Goal: Information Seeking & Learning: Learn about a topic

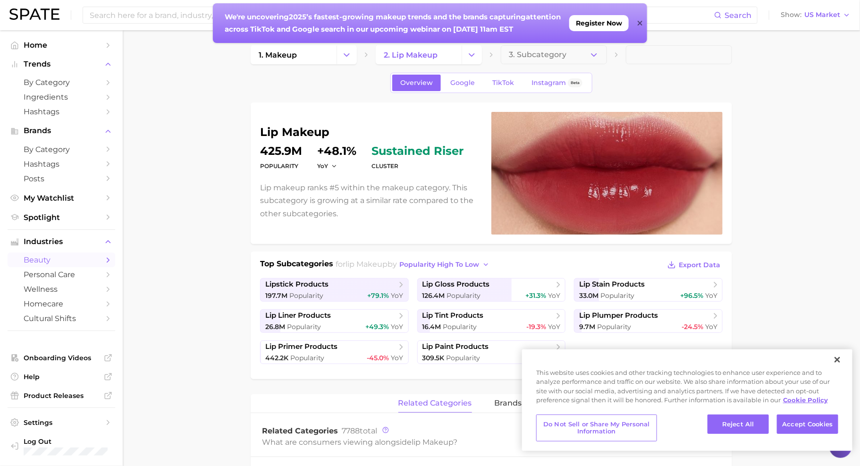
click at [637, 20] on div "We're uncovering 2025’s fastest-growing makeup trends and the brands capturing …" at bounding box center [430, 23] width 434 height 40
click at [638, 22] on icon at bounding box center [639, 23] width 5 height 5
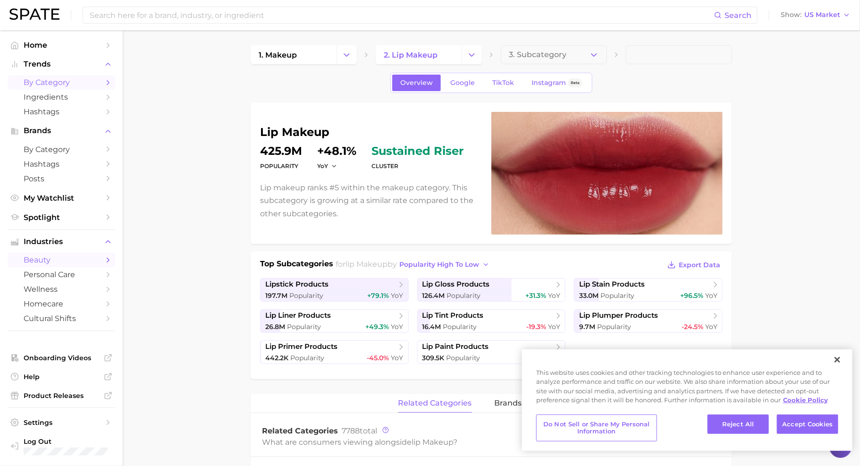
click at [56, 85] on span "by Category" at bounding box center [62, 82] width 76 height 9
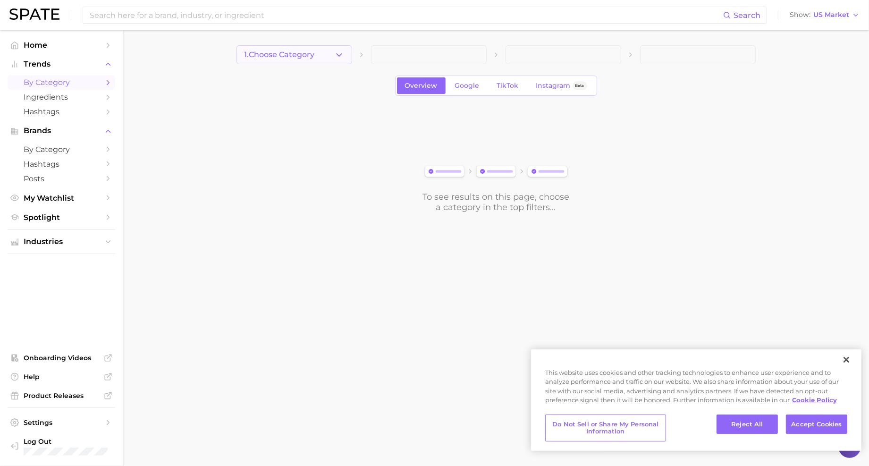
click at [326, 58] on button "1. Choose Category" at bounding box center [295, 54] width 116 height 19
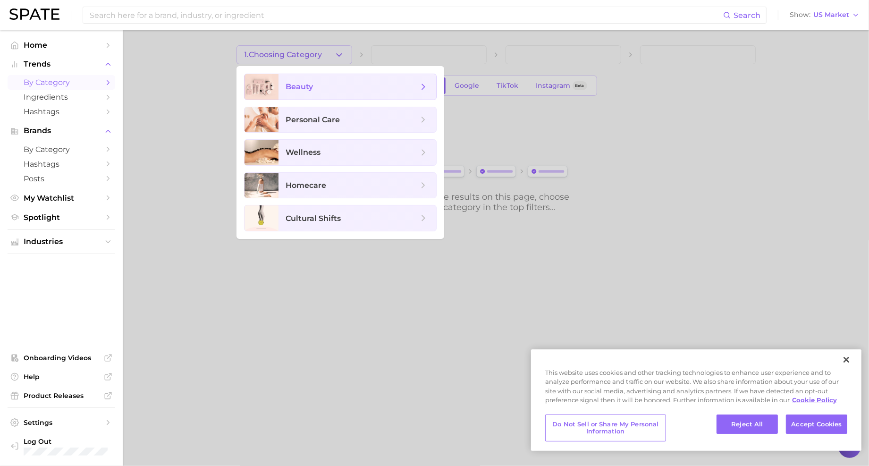
click at [348, 88] on span "beauty" at bounding box center [352, 87] width 132 height 10
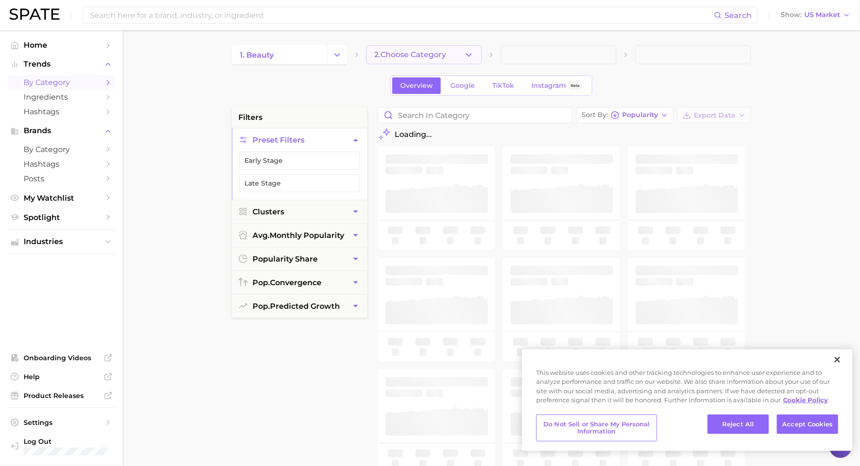
click at [451, 50] on button "2. Choose Category" at bounding box center [424, 54] width 116 height 19
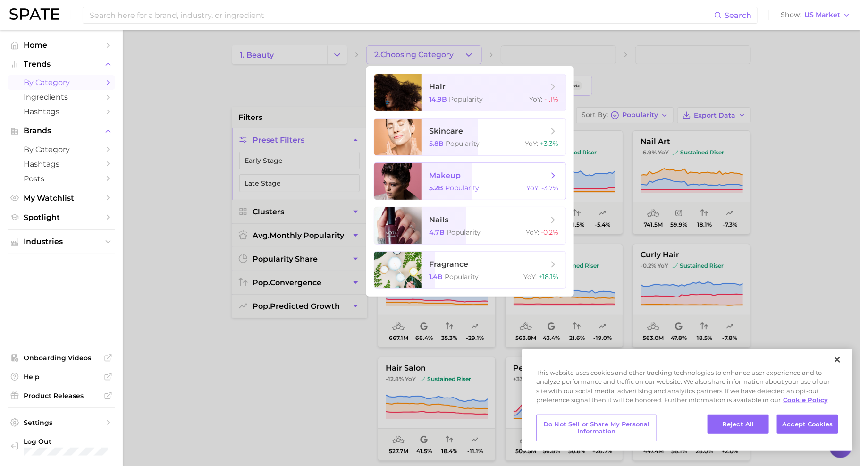
click at [464, 182] on span "makeup 5.2b Popularity YoY : -3.7%" at bounding box center [494, 181] width 144 height 37
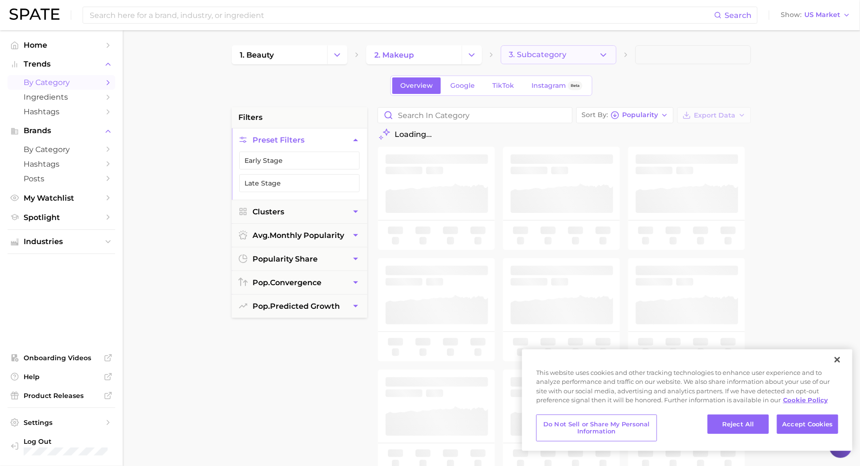
click at [535, 63] on button "3. Subcategory" at bounding box center [559, 54] width 116 height 19
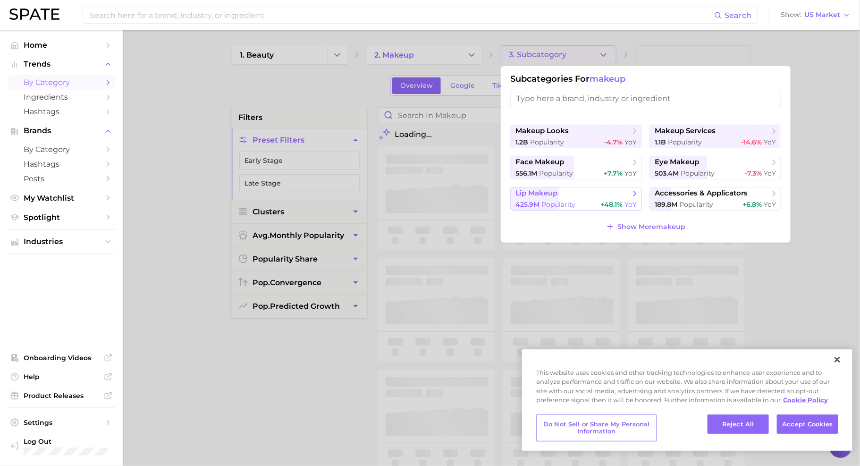
click at [550, 202] on span "Popularity" at bounding box center [559, 204] width 34 height 8
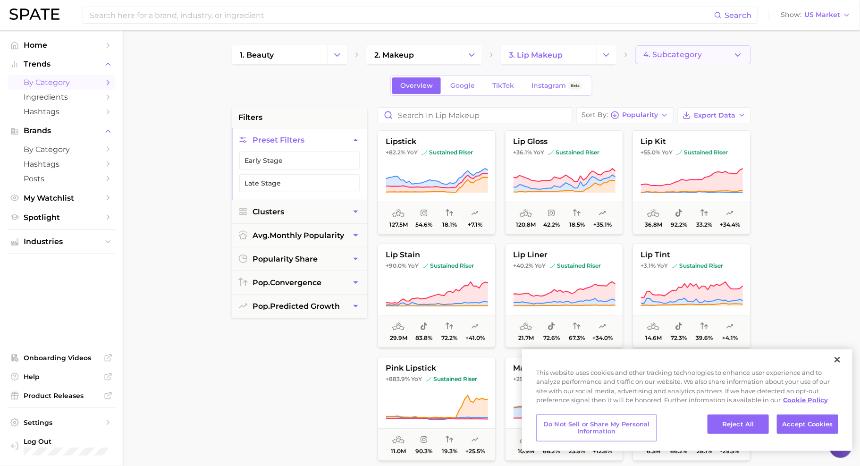
click at [676, 54] on span "4. Subcategory" at bounding box center [673, 55] width 59 height 8
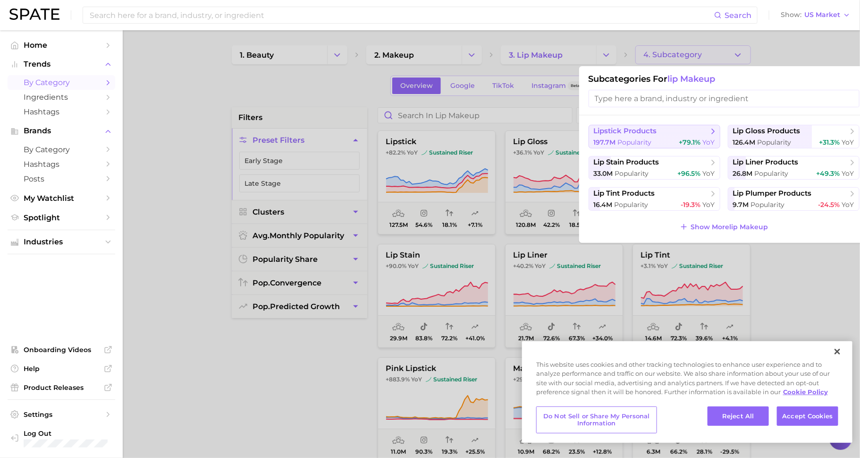
click at [682, 135] on span "lipstick products" at bounding box center [651, 131] width 115 height 9
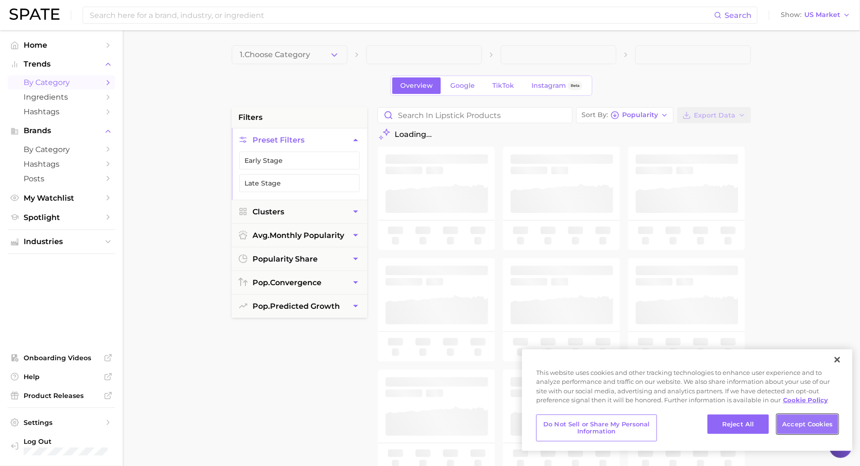
click at [813, 425] on button "Accept Cookies" at bounding box center [807, 425] width 61 height 20
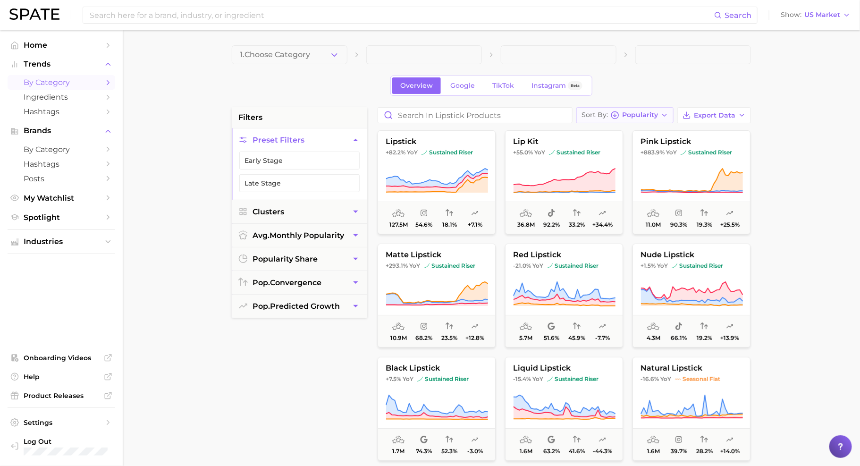
click at [655, 114] on span "Popularity" at bounding box center [640, 114] width 36 height 5
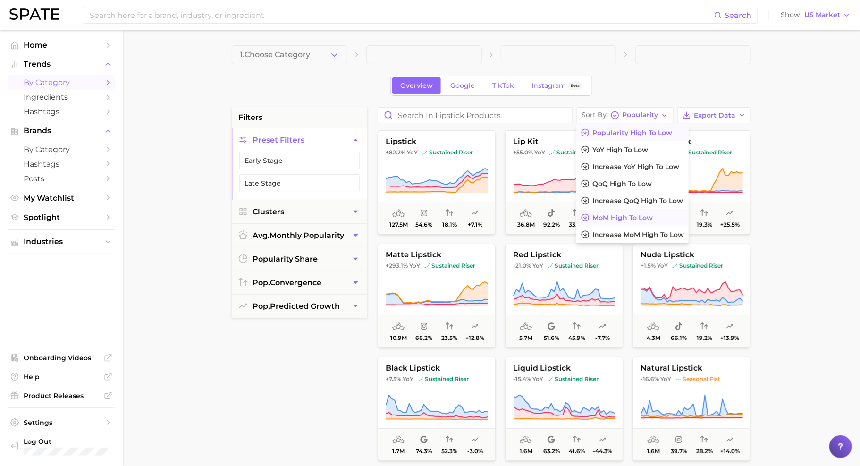
click at [671, 216] on button "MoM high to low" at bounding box center [633, 217] width 112 height 17
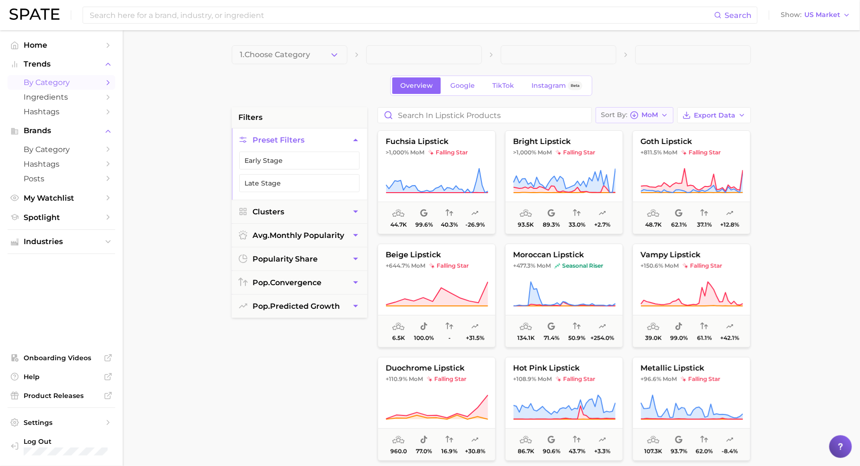
click at [642, 112] on div "Sort By MoM" at bounding box center [629, 115] width 57 height 8
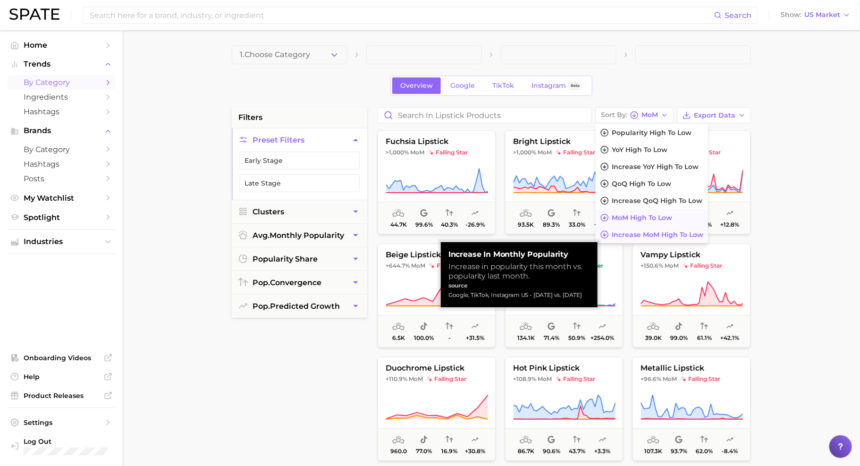
click at [652, 231] on span "Increase MoM high to low" at bounding box center [658, 235] width 92 height 8
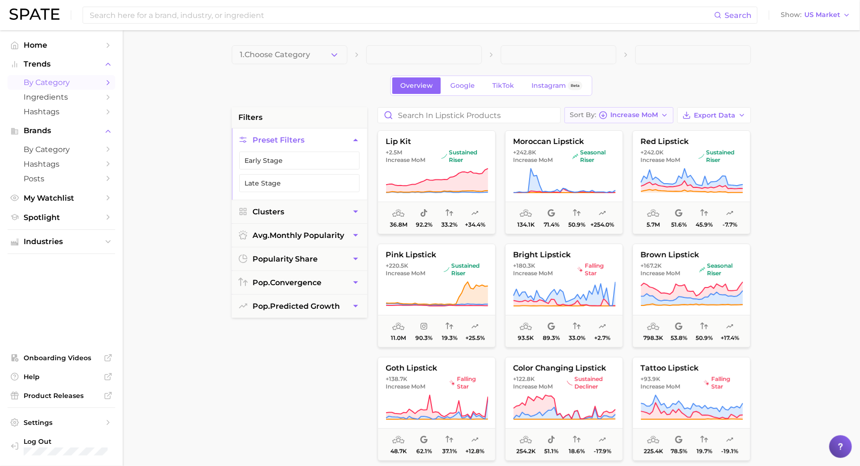
click at [641, 118] on span "Increase MoM" at bounding box center [635, 114] width 48 height 5
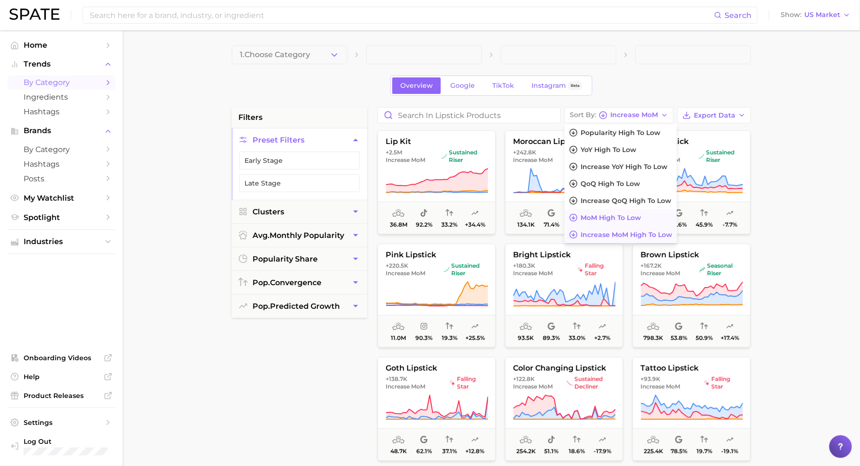
click at [654, 217] on button "MoM high to low" at bounding box center [621, 217] width 112 height 17
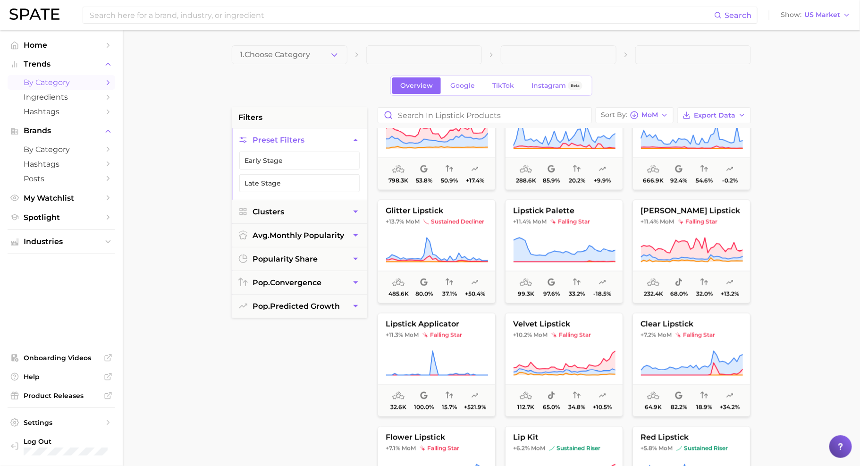
scroll to position [758, 0]
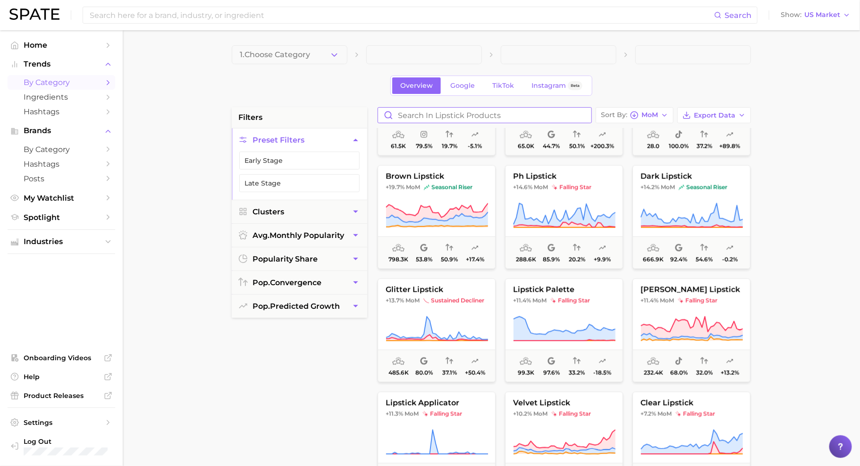
click at [444, 112] on input "Search in lipstick products" at bounding box center [484, 115] width 213 height 15
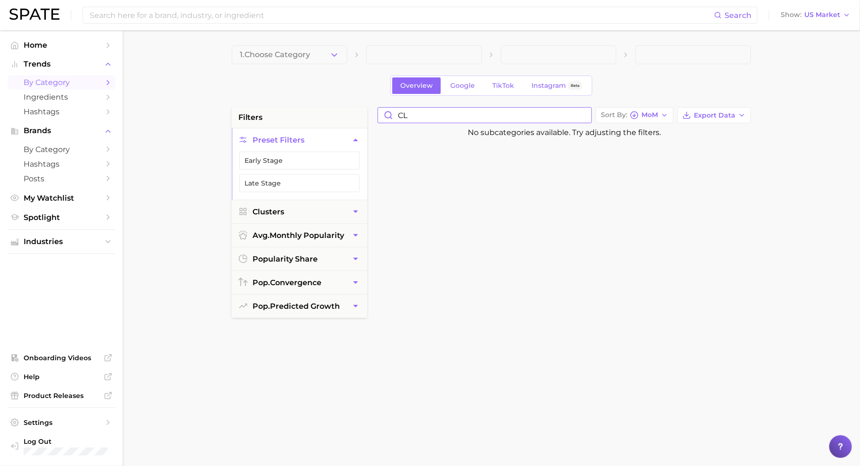
type input "C"
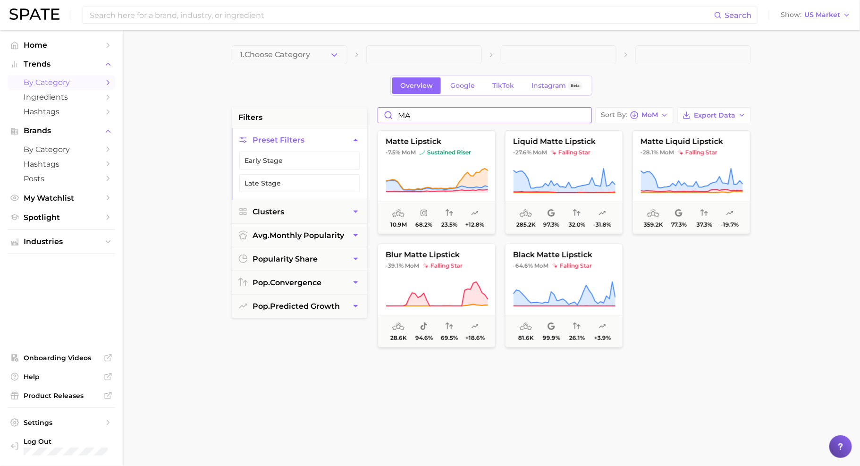
type input "M"
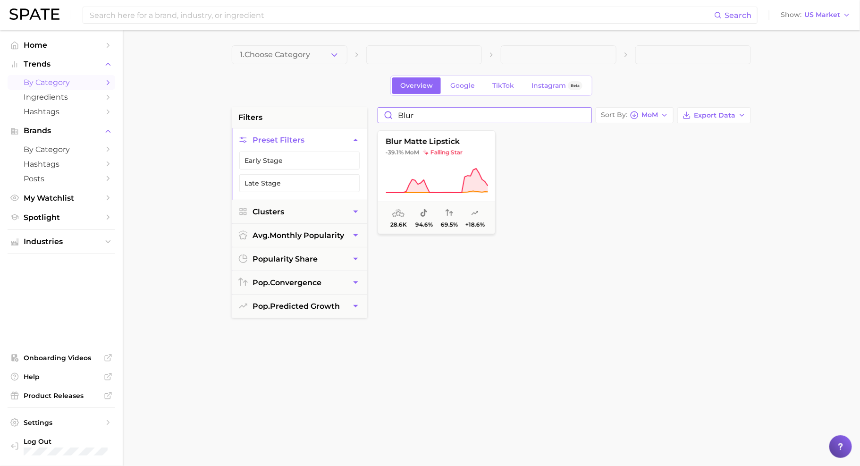
click at [452, 117] on input "blur" at bounding box center [484, 115] width 213 height 15
click at [405, 112] on input "satin" at bounding box center [484, 115] width 213 height 15
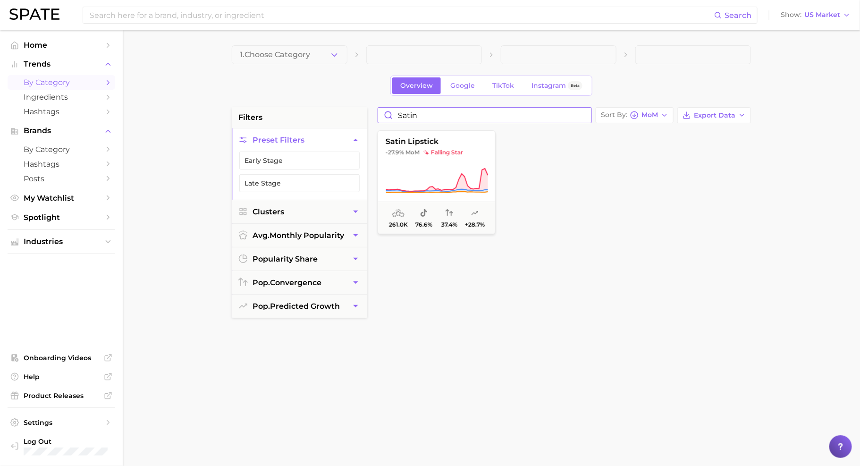
click at [405, 112] on input "satin" at bounding box center [484, 115] width 213 height 15
type input "b"
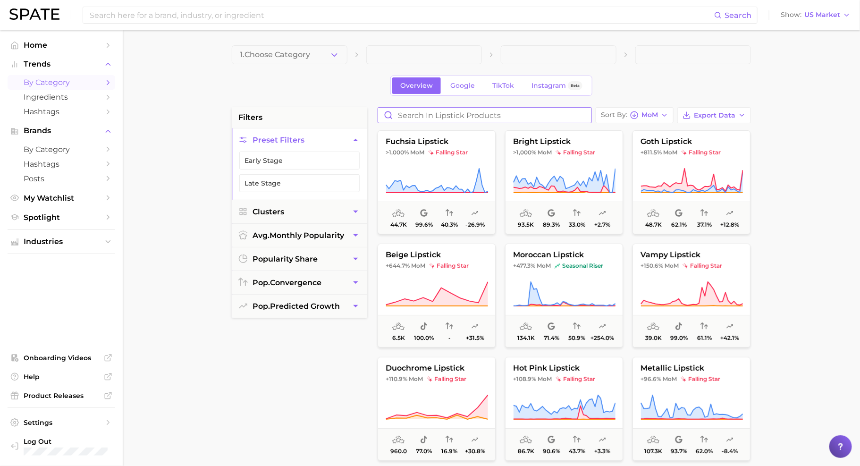
click at [517, 118] on input "Search in lipstick products" at bounding box center [484, 115] width 213 height 15
type input "l"
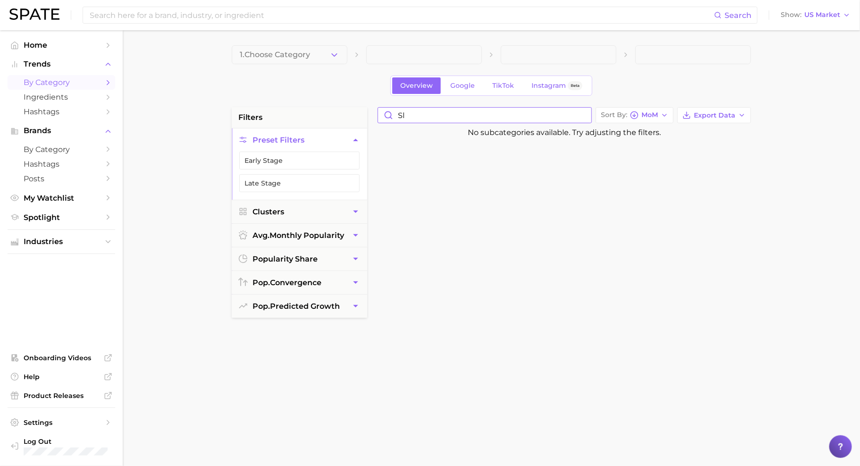
type input "s"
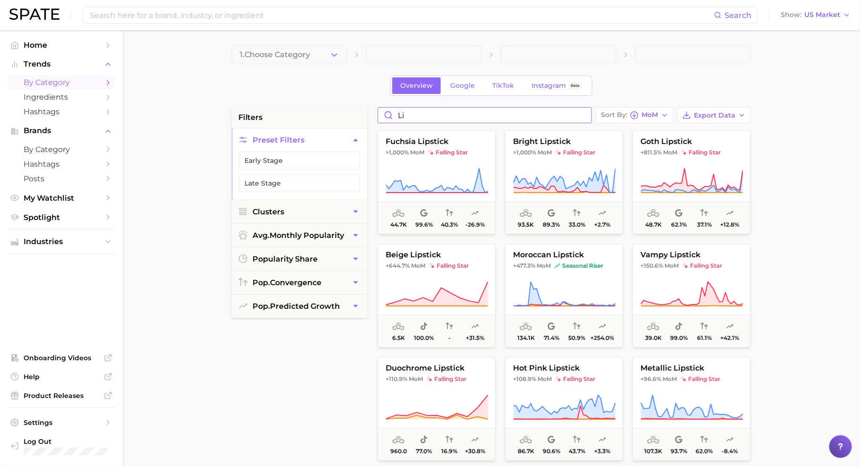
type input "l"
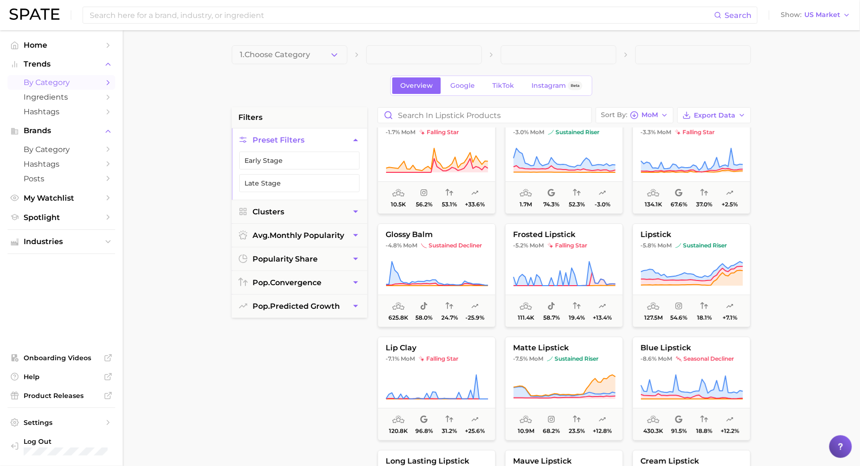
scroll to position [1696, 0]
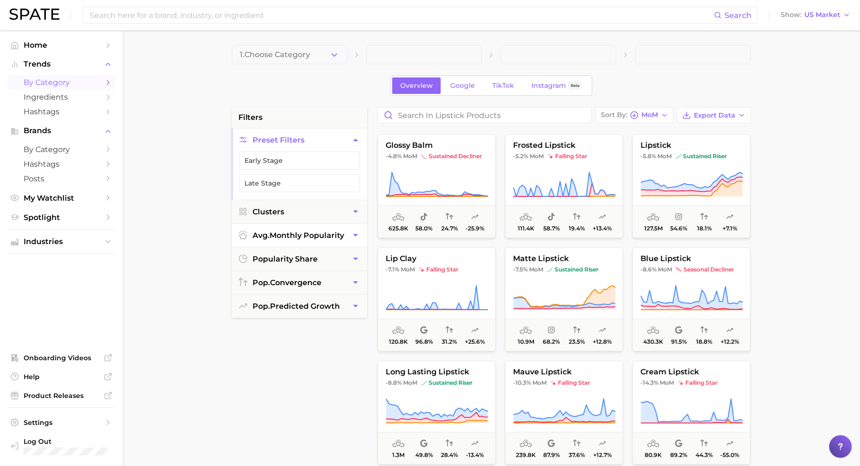
click at [276, 236] on span "avg. monthly popularity" at bounding box center [299, 235] width 92 height 9
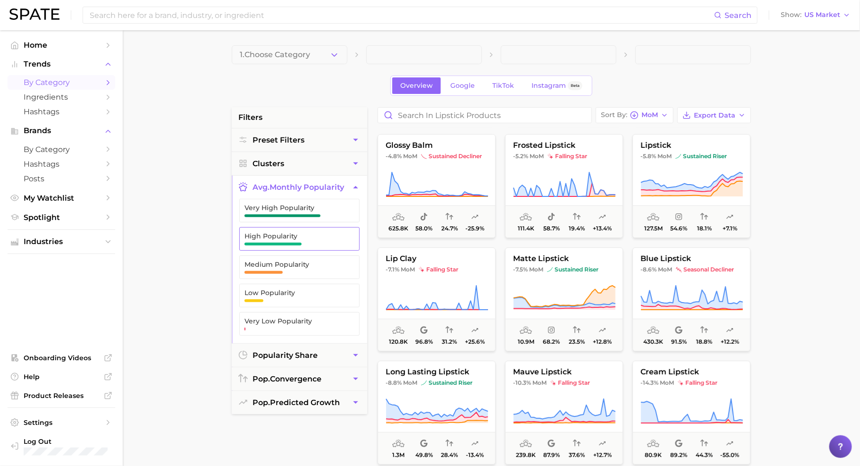
click at [287, 235] on span "High Popularity" at bounding box center [292, 236] width 95 height 8
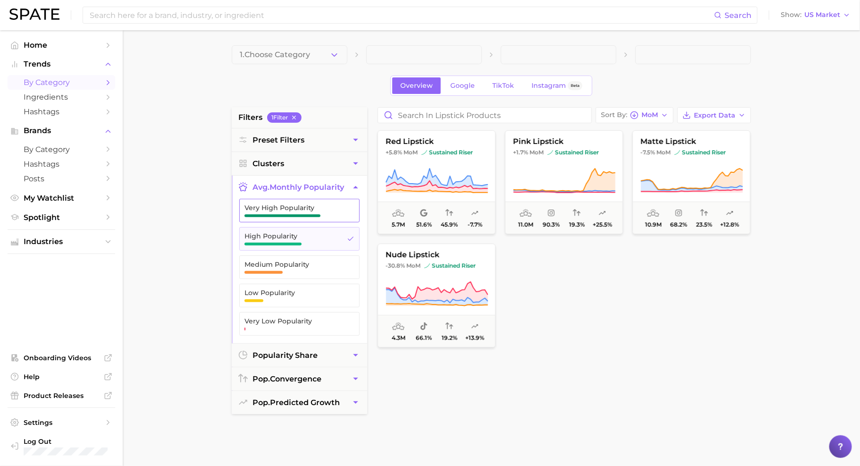
click at [291, 214] on span "button" at bounding box center [283, 215] width 76 height 3
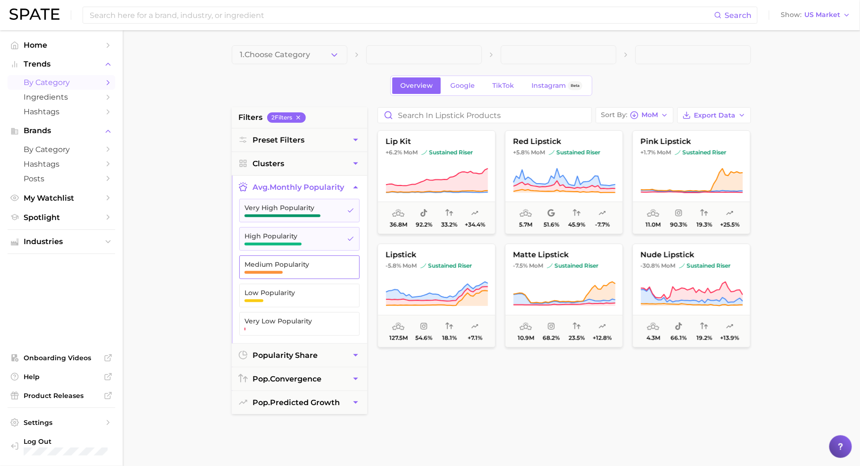
click at [284, 263] on span "Medium Popularity" at bounding box center [292, 265] width 95 height 8
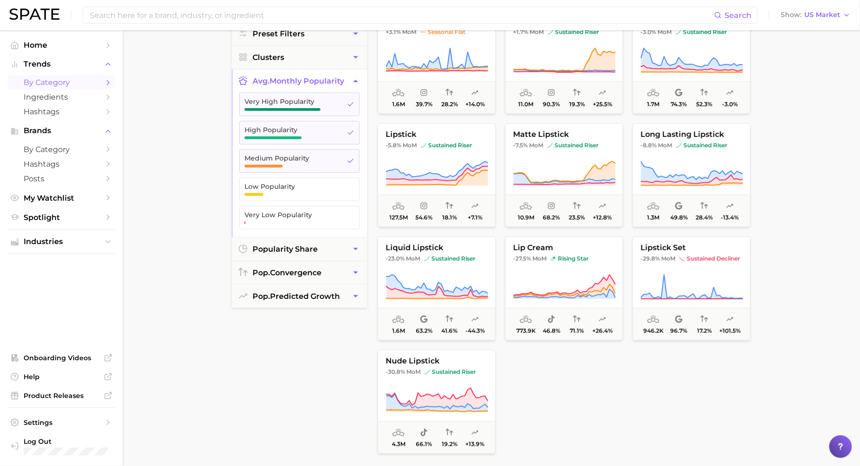
scroll to position [107, 0]
click at [336, 154] on span "Medium Popularity" at bounding box center [292, 157] width 95 height 8
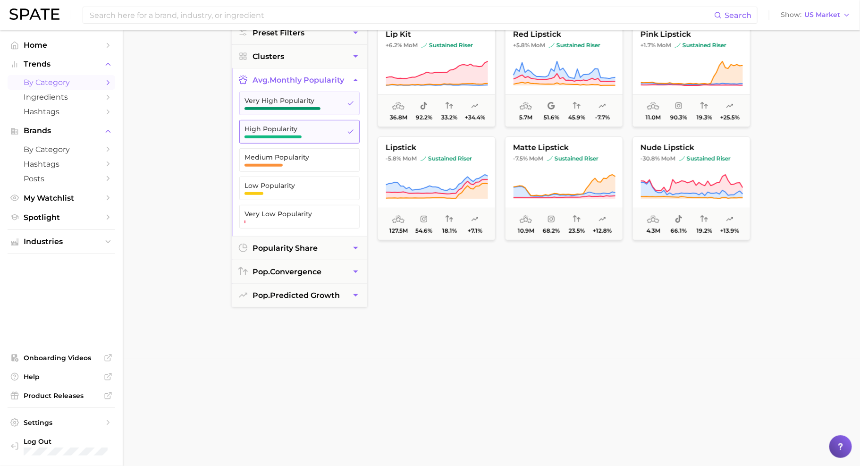
click at [336, 134] on span "High Popularity" at bounding box center [292, 131] width 95 height 13
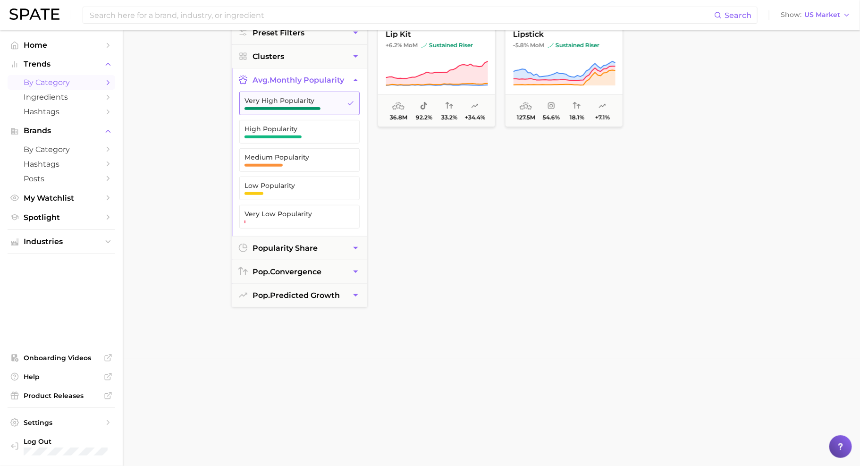
click at [335, 102] on span "Very High Popularity" at bounding box center [292, 103] width 95 height 13
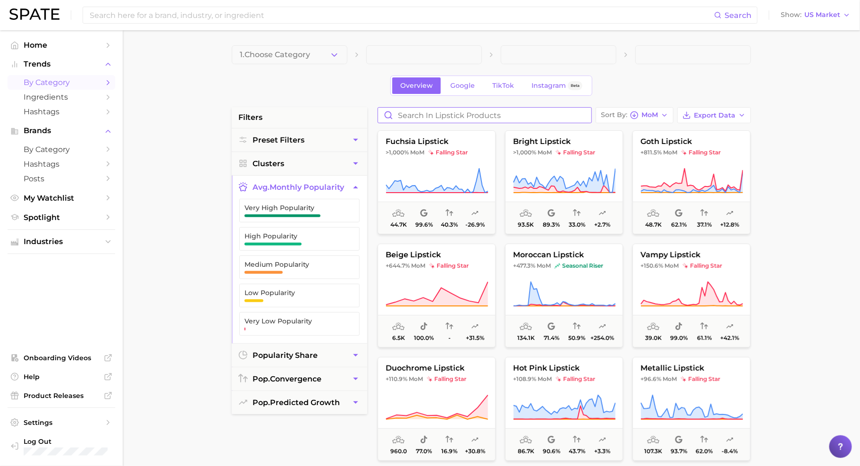
click at [412, 112] on input "Search in lipstick products" at bounding box center [484, 115] width 213 height 15
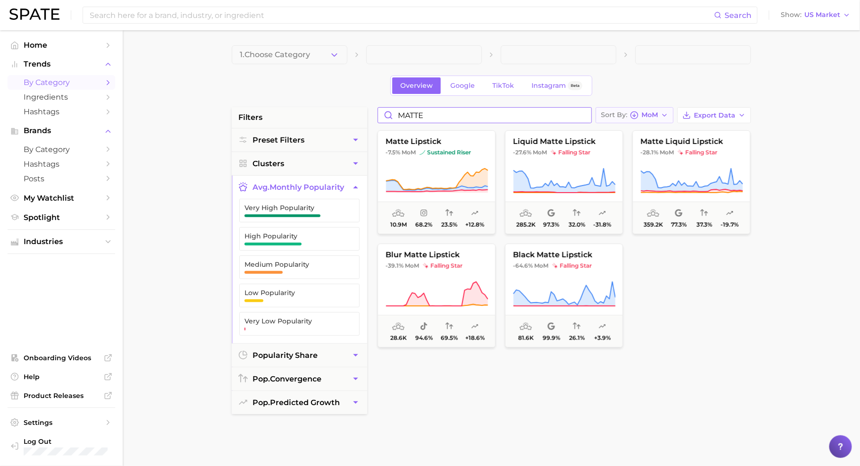
type input "MATTE"
click at [652, 119] on button "Sort By MoM" at bounding box center [635, 115] width 78 height 16
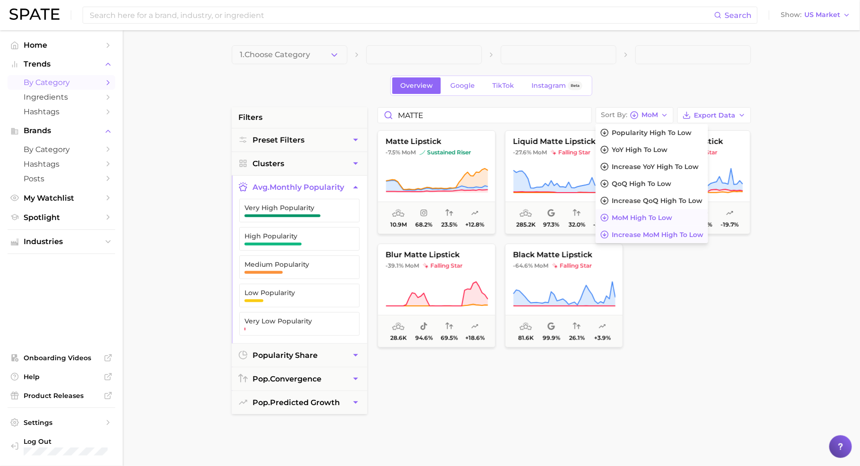
click at [633, 238] on button "Increase MoM high to low" at bounding box center [652, 234] width 112 height 17
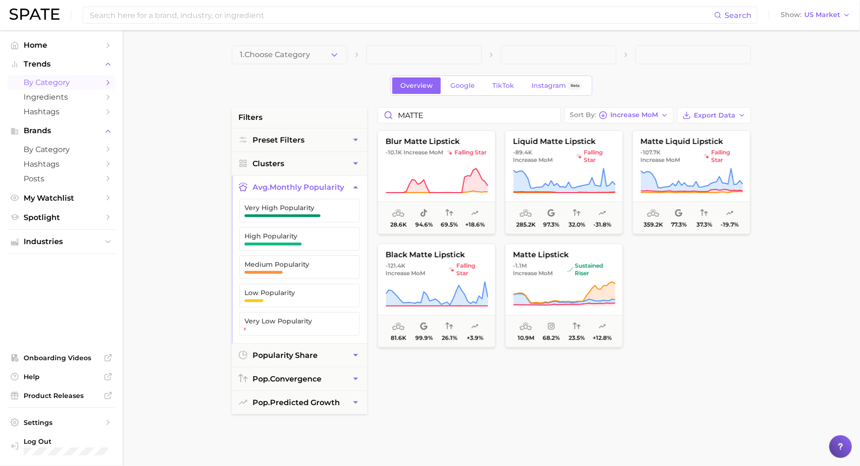
click at [667, 389] on div "blur matte lipstick -10.1k Increase MoM falling star 28.6k 94.6% 69.5% +18.6% l…" at bounding box center [569, 357] width 392 height 458
click at [634, 122] on div "MATTE Sort By Increase MoM Export Data blur matte lipstick -10.1k Increase MoM …" at bounding box center [564, 346] width 383 height 479
click at [643, 116] on span "Increase MoM" at bounding box center [635, 114] width 48 height 5
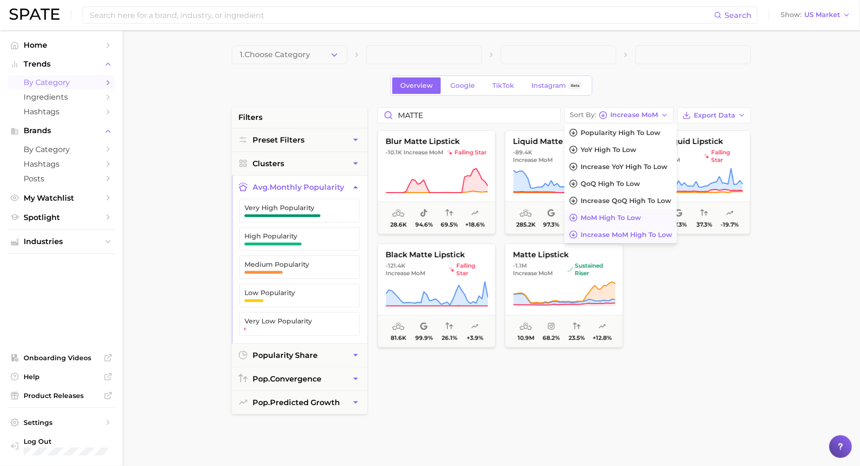
click at [641, 220] on span "MoM high to low" at bounding box center [611, 218] width 60 height 8
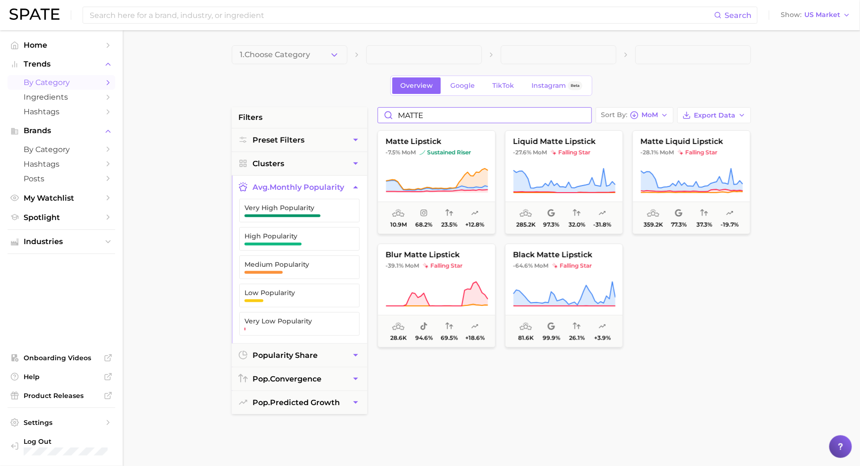
click at [573, 114] on input "MATTE" at bounding box center [484, 115] width 213 height 15
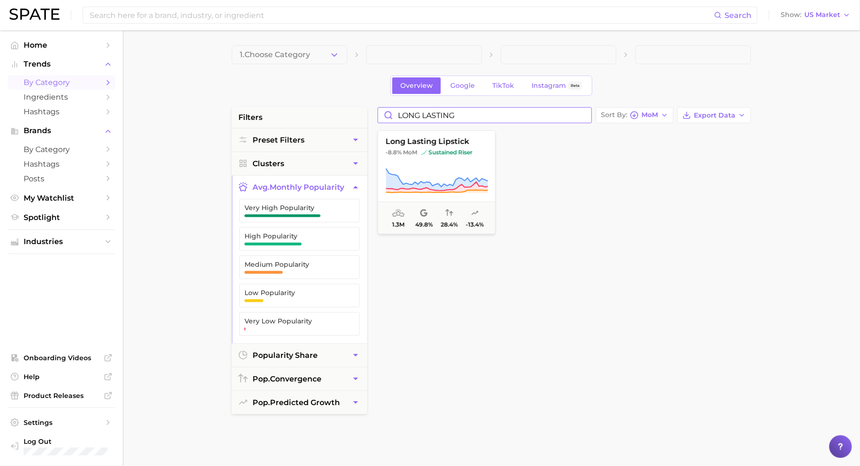
click at [441, 115] on input "LONG LASTING" at bounding box center [484, 115] width 213 height 15
type input "LONG WEAR"
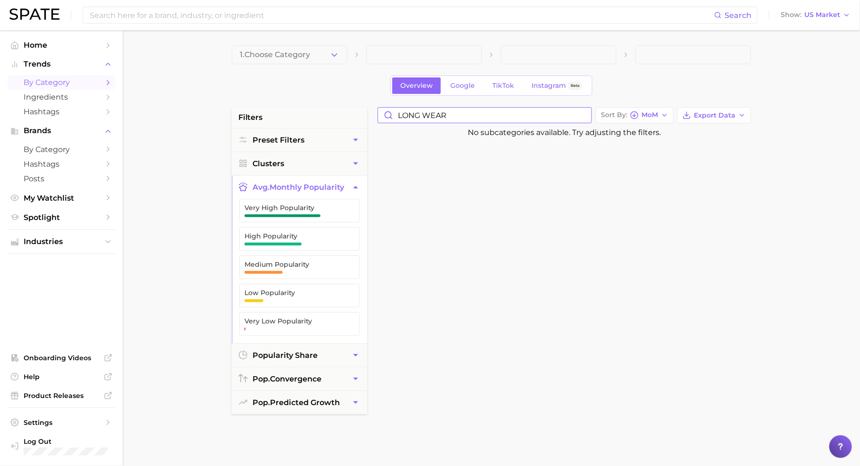
click at [584, 117] on input "LONG WEAR" at bounding box center [484, 115] width 213 height 15
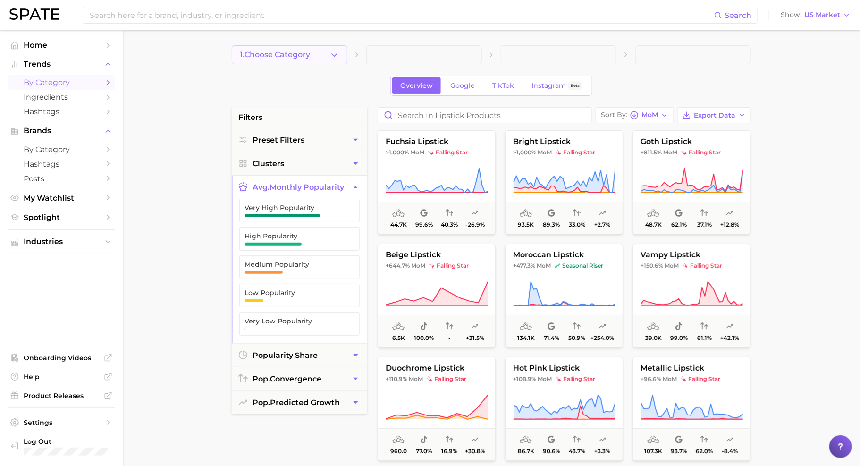
click at [322, 53] on button "1. Choose Category" at bounding box center [290, 54] width 116 height 19
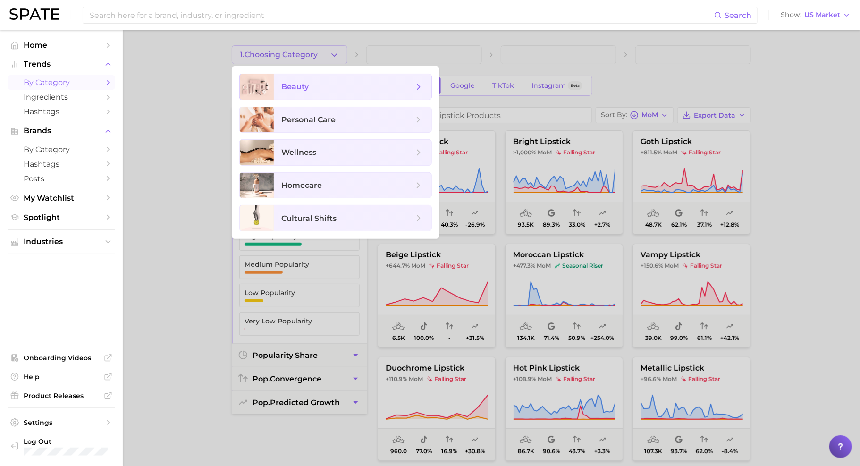
click at [370, 87] on span "beauty" at bounding box center [347, 87] width 132 height 10
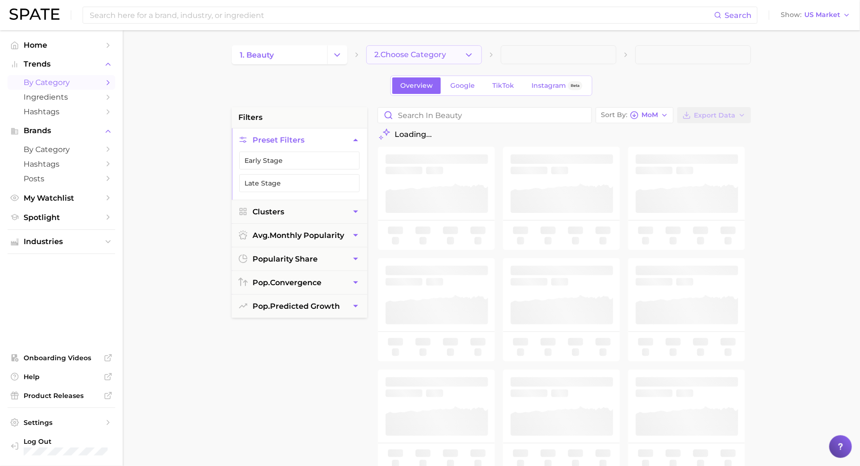
click at [407, 53] on span "2. Choose Category" at bounding box center [410, 55] width 72 height 8
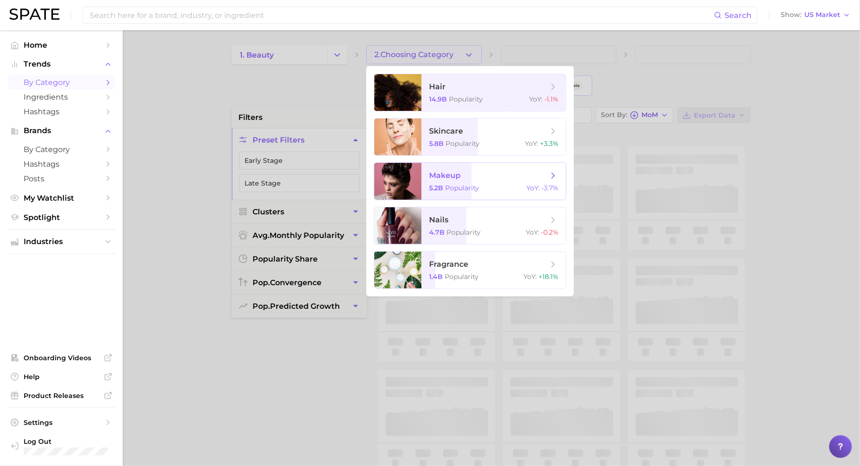
click at [477, 175] on span "makeup" at bounding box center [488, 175] width 119 height 10
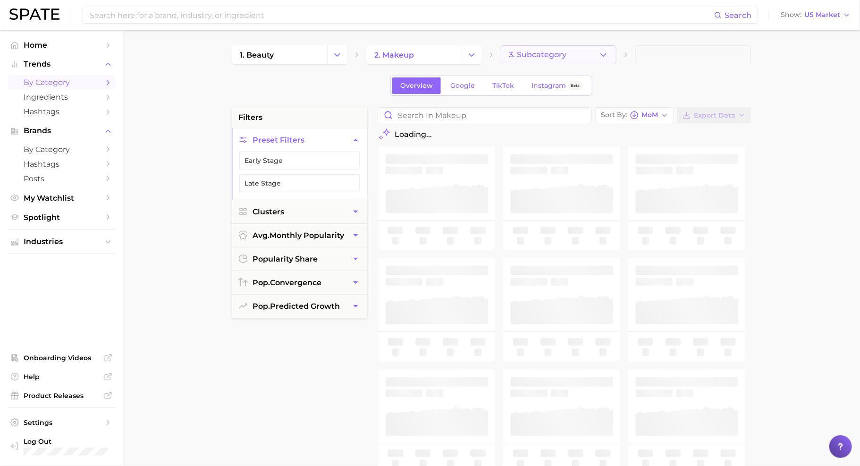
click at [555, 52] on span "3. Subcategory" at bounding box center [538, 55] width 58 height 8
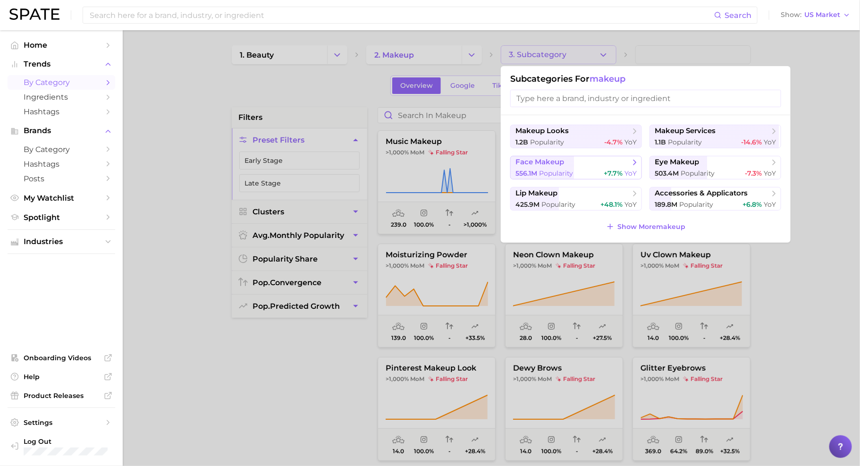
click at [559, 162] on span "face makeup" at bounding box center [540, 162] width 49 height 9
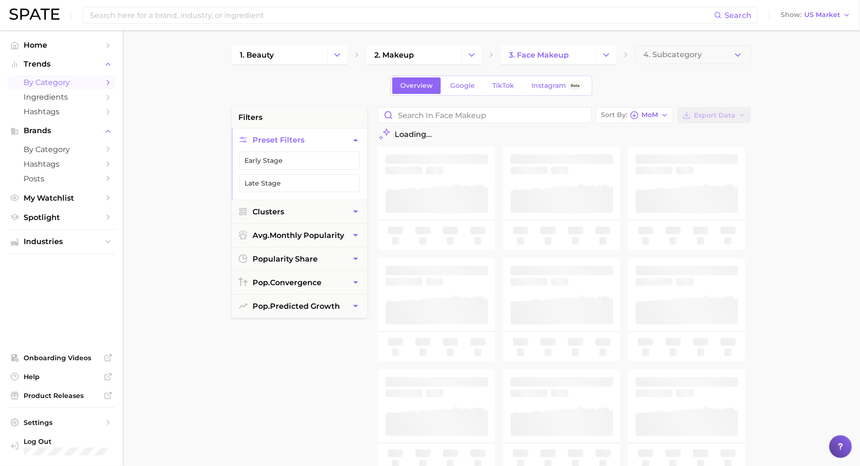
click at [677, 56] on span "4. Subcategory" at bounding box center [673, 55] width 59 height 8
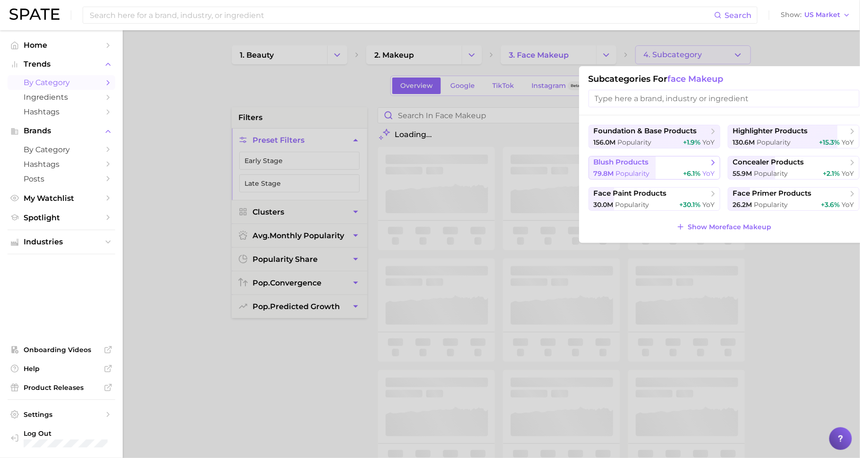
click at [661, 166] on span "blush products" at bounding box center [651, 162] width 115 height 9
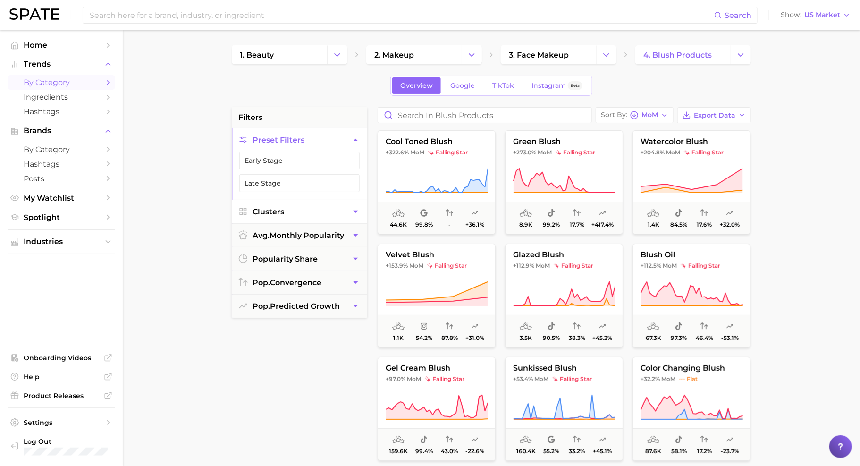
click at [305, 210] on button "Clusters" at bounding box center [300, 211] width 136 height 23
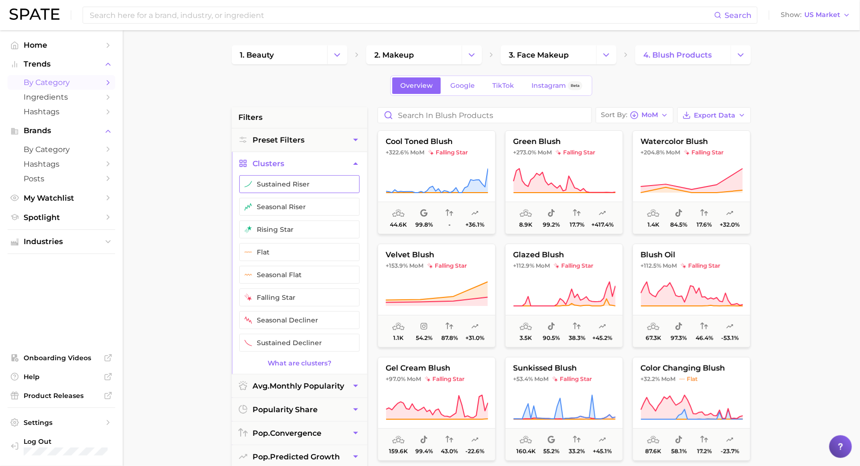
click at [322, 183] on button "sustained riser" at bounding box center [299, 184] width 120 height 18
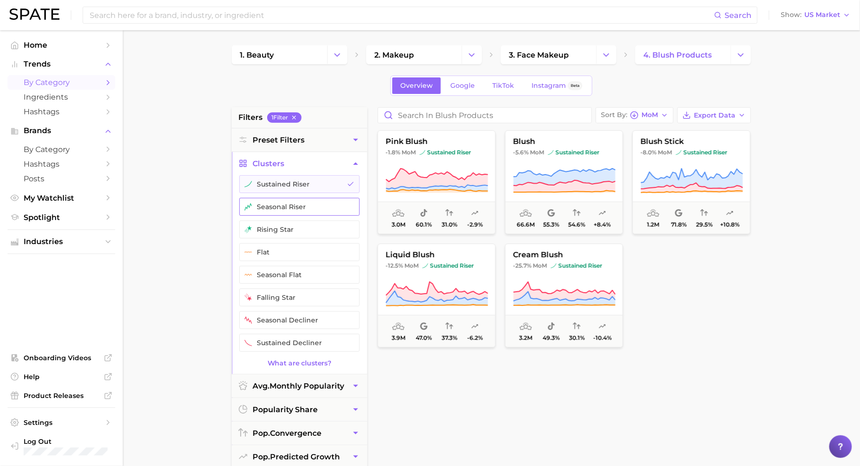
click at [315, 198] on button "seasonal riser" at bounding box center [299, 207] width 120 height 18
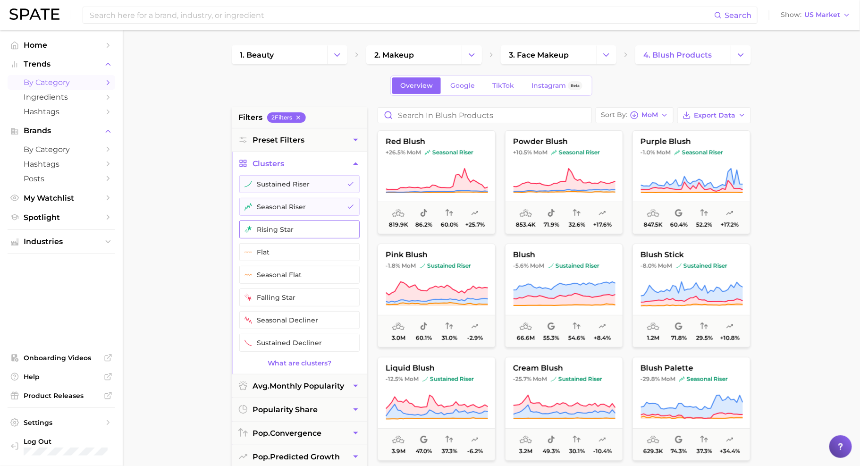
click at [312, 220] on button "rising star" at bounding box center [299, 229] width 120 height 18
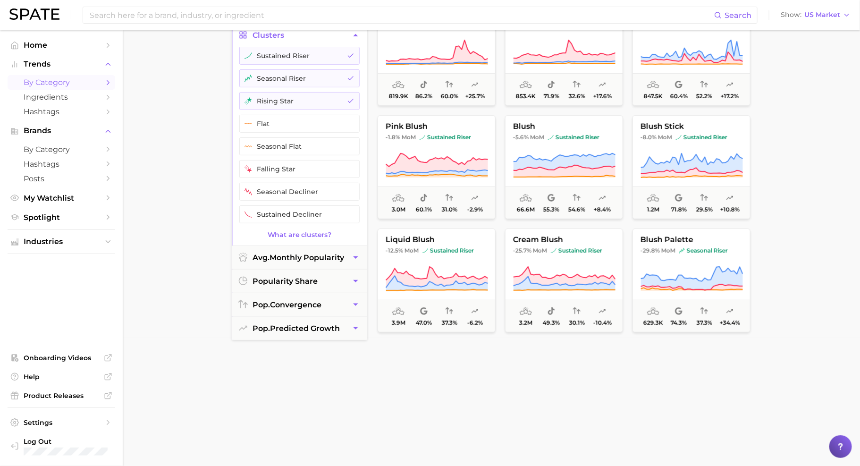
scroll to position [60, 0]
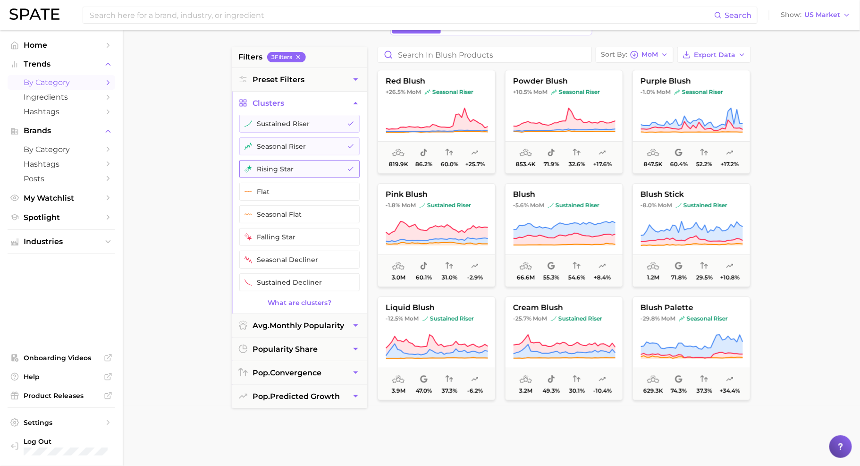
click at [313, 163] on button "rising star" at bounding box center [299, 169] width 120 height 18
click at [313, 147] on button "seasonal riser" at bounding box center [299, 146] width 120 height 18
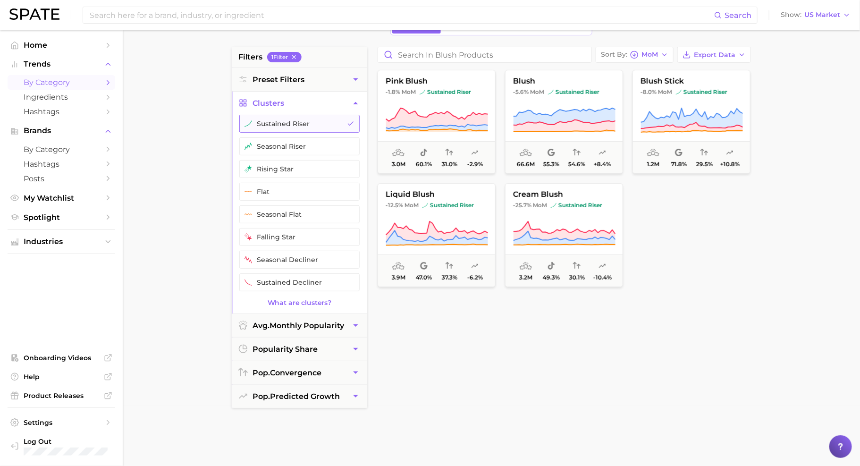
click at [321, 126] on button "sustained riser" at bounding box center [299, 124] width 120 height 18
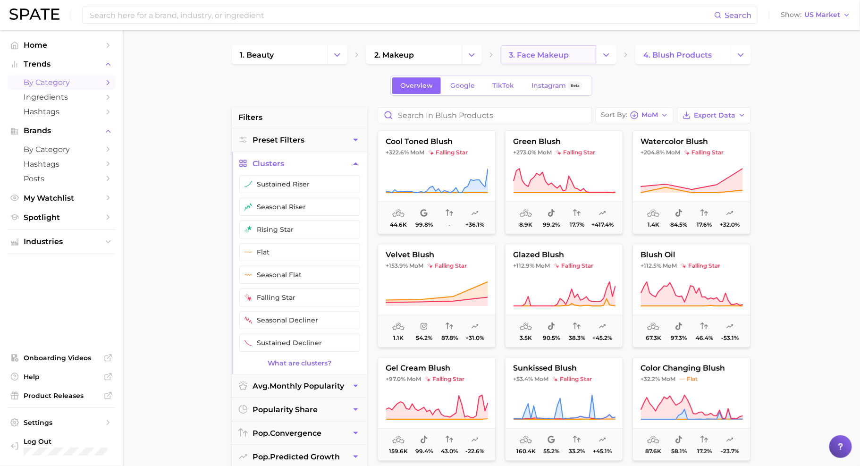
click at [543, 54] on span "3. face makeup" at bounding box center [539, 55] width 60 height 9
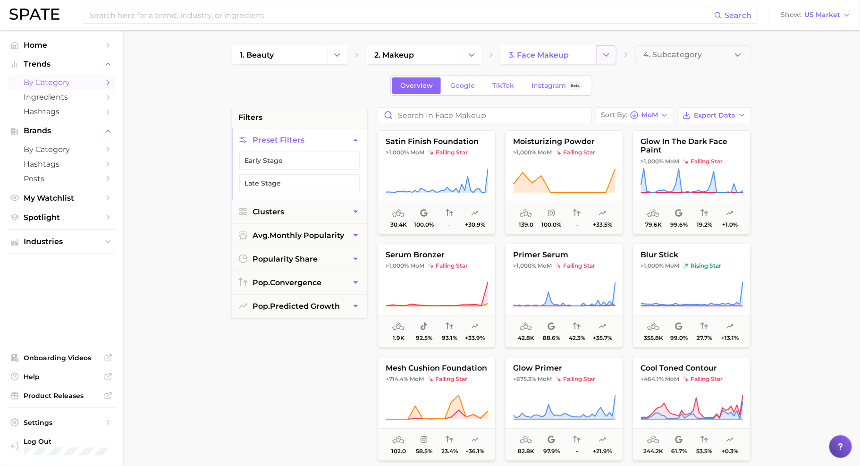
click at [599, 54] on button "Change Category" at bounding box center [606, 54] width 20 height 19
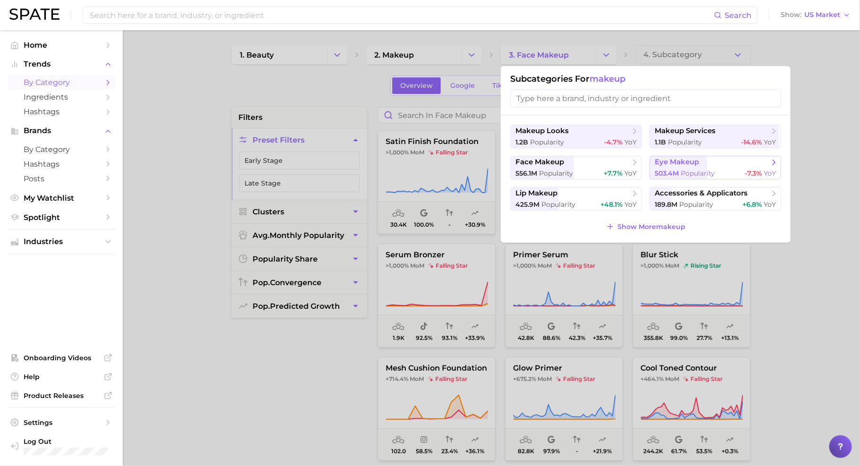
click at [692, 172] on span "Popularity" at bounding box center [698, 173] width 34 height 8
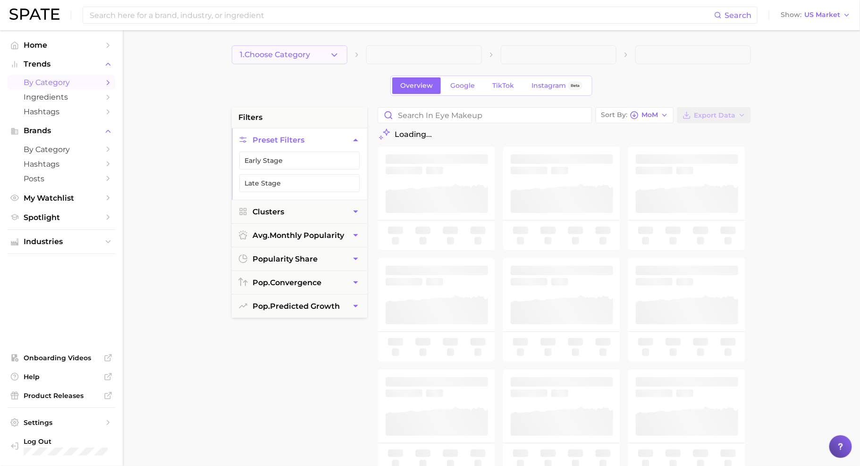
click at [280, 58] on span "1. Choose Category" at bounding box center [275, 55] width 70 height 8
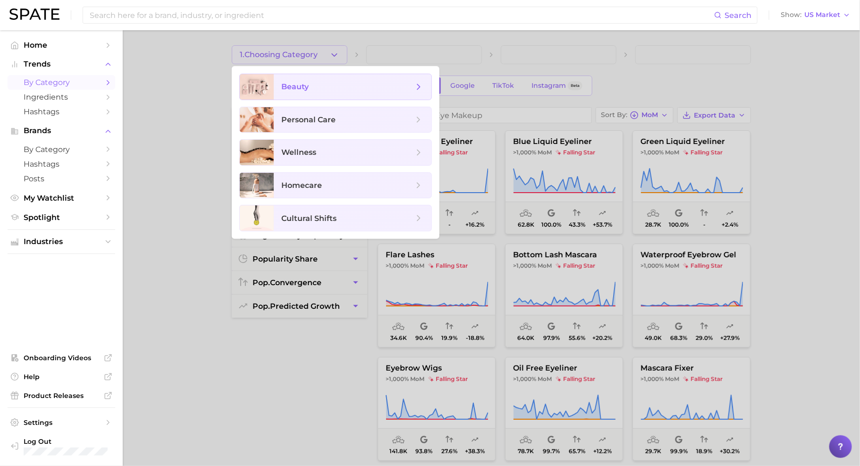
click at [344, 79] on span "beauty" at bounding box center [353, 86] width 158 height 25
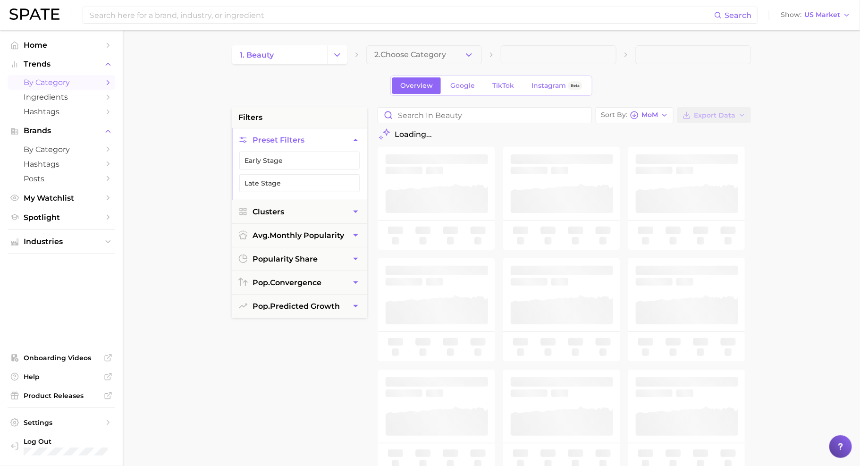
click at [444, 54] on span "2. Choose Category" at bounding box center [410, 55] width 72 height 8
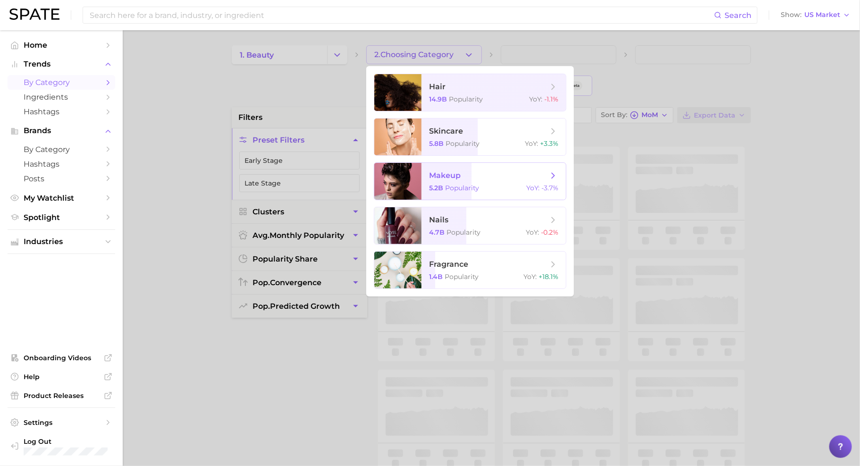
click at [499, 181] on span "makeup 5.2b Popularity YoY : -3.7%" at bounding box center [494, 181] width 144 height 37
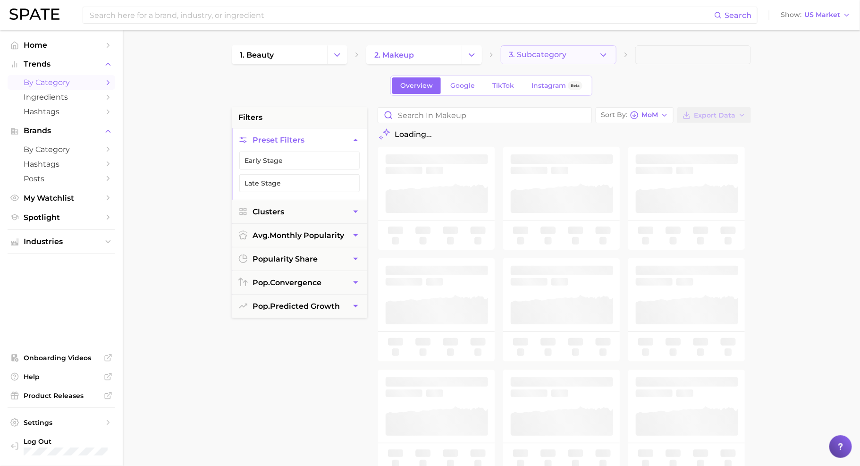
click at [543, 45] on button "3. Subcategory" at bounding box center [559, 54] width 116 height 19
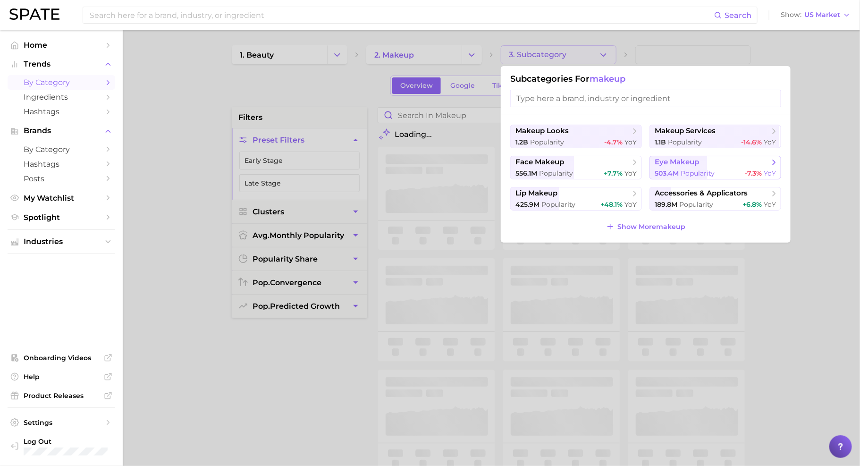
click at [682, 163] on span "eye makeup" at bounding box center [677, 162] width 44 height 9
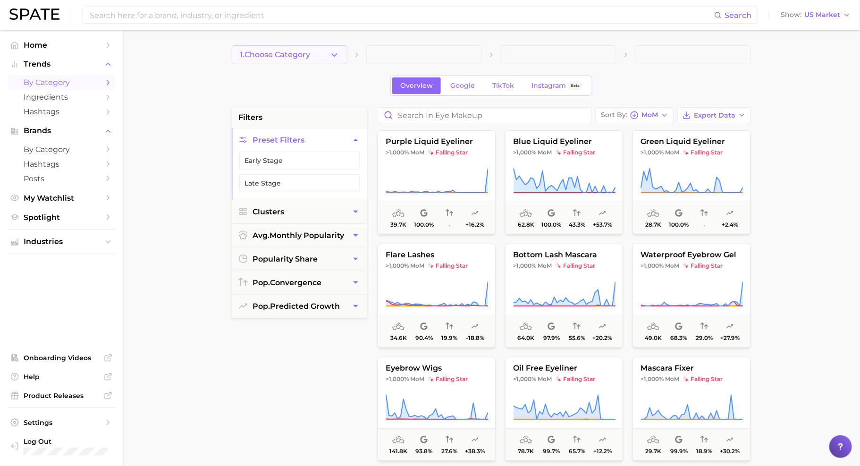
click at [315, 56] on button "1. Choose Category" at bounding box center [290, 54] width 116 height 19
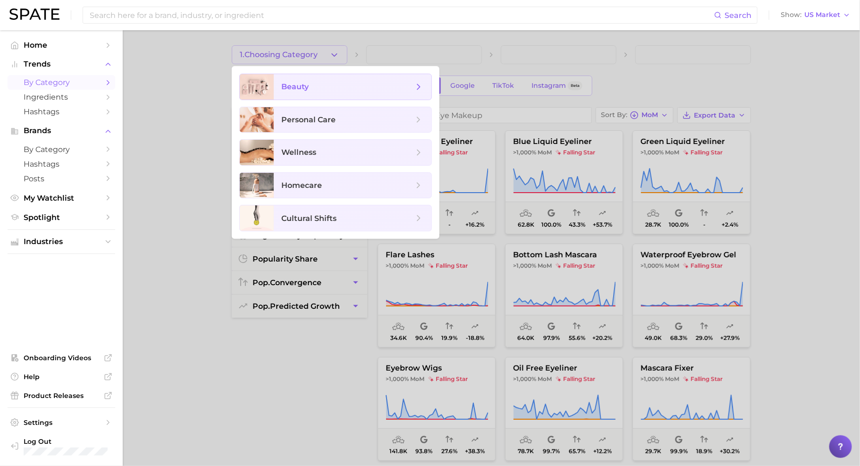
click at [363, 83] on span "beauty" at bounding box center [347, 87] width 132 height 10
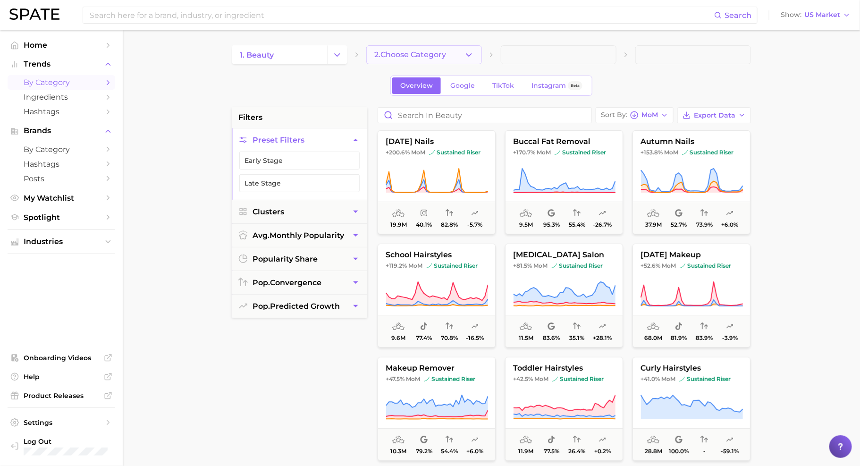
click at [435, 56] on span "2. Choose Category" at bounding box center [410, 55] width 72 height 8
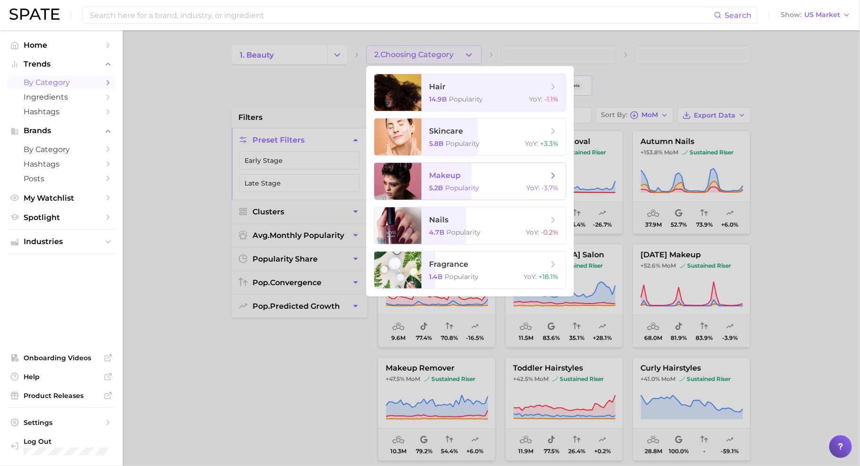
click at [448, 181] on span "makeup 5.2b Popularity YoY : -3.7%" at bounding box center [494, 181] width 144 height 37
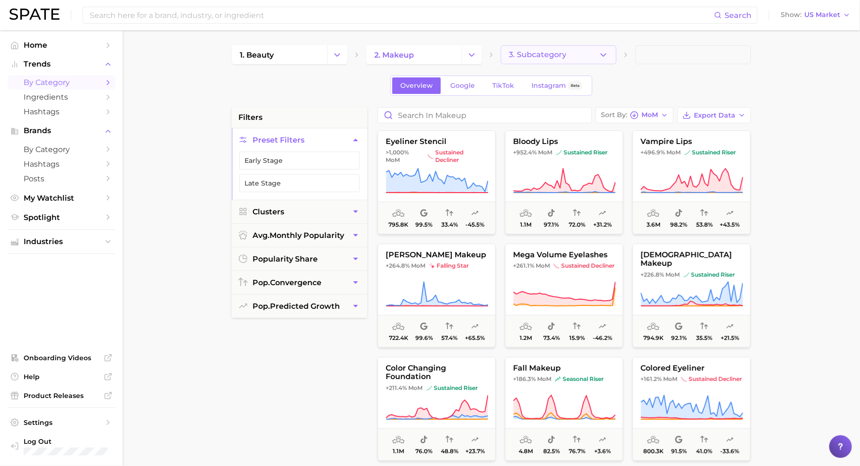
click at [537, 53] on span "3. Subcategory" at bounding box center [538, 55] width 58 height 8
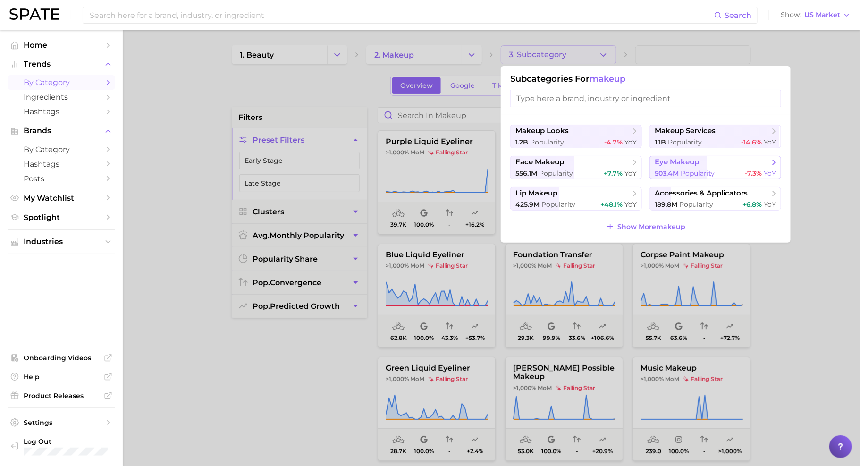
click at [688, 172] on span "Popularity" at bounding box center [698, 173] width 34 height 8
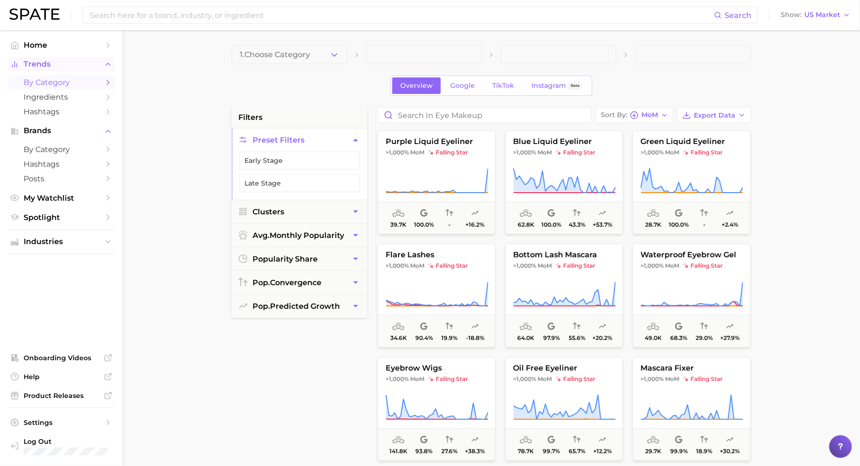
click at [60, 69] on button "Trends" at bounding box center [62, 64] width 108 height 14
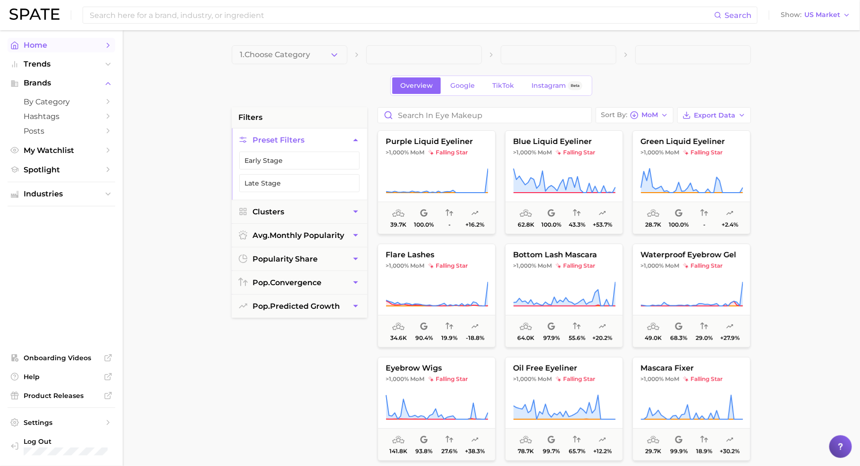
click at [48, 44] on span "Home" at bounding box center [62, 45] width 76 height 9
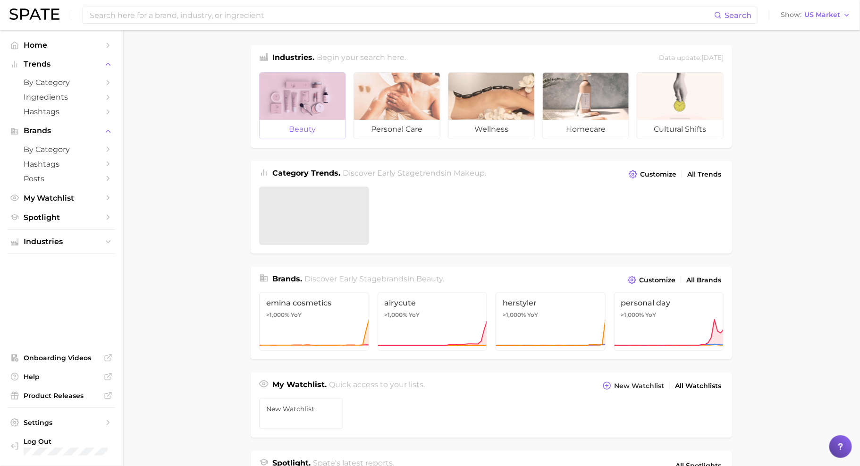
click at [291, 110] on div at bounding box center [303, 96] width 86 height 47
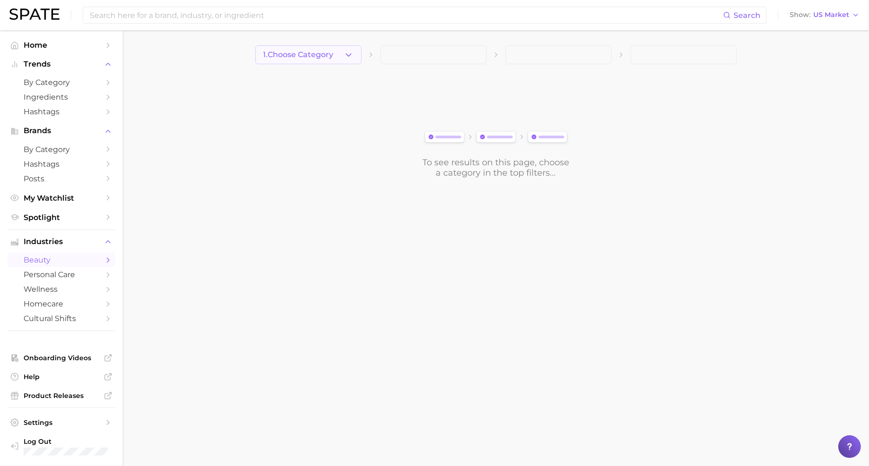
click at [324, 59] on button "1. Choose Category" at bounding box center [308, 54] width 106 height 19
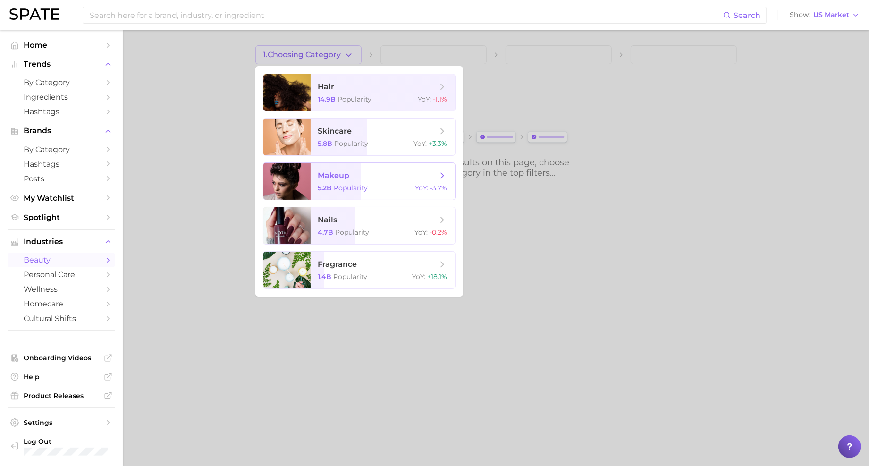
click at [363, 168] on span "makeup 5.2b Popularity YoY : -3.7%" at bounding box center [383, 181] width 144 height 37
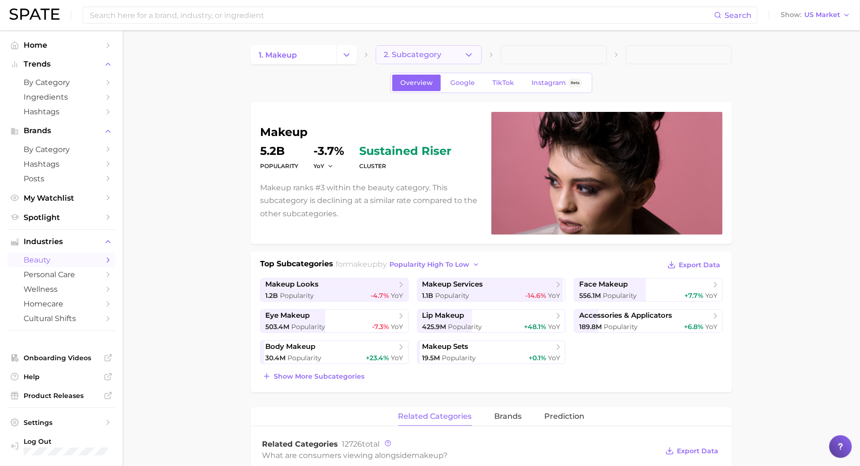
click at [445, 53] on button "2. Subcategory" at bounding box center [429, 54] width 106 height 19
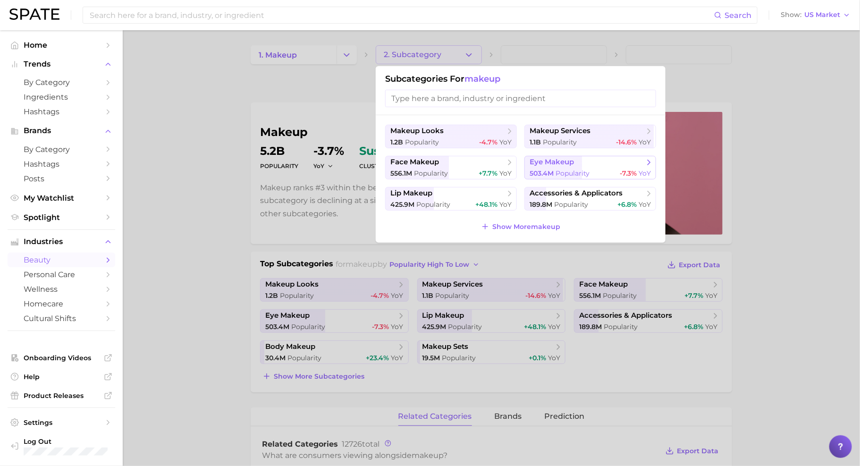
click at [543, 164] on span "eye makeup" at bounding box center [552, 162] width 44 height 9
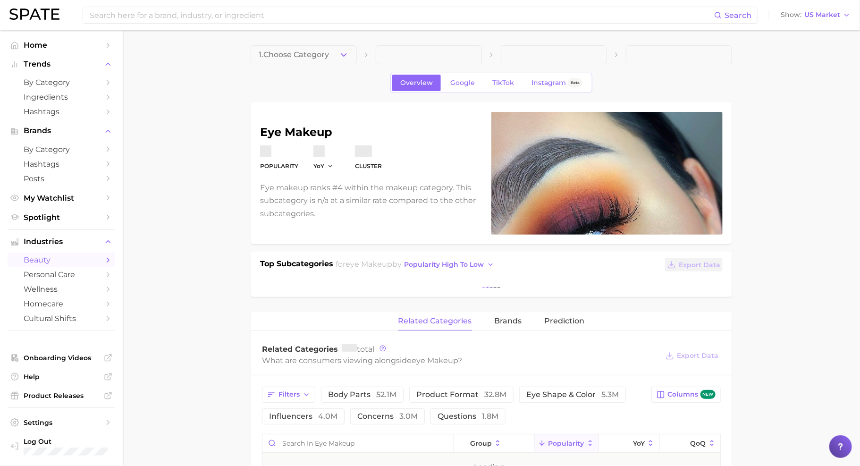
click at [541, 62] on span at bounding box center [554, 54] width 106 height 19
